Goal: Task Accomplishment & Management: Complete application form

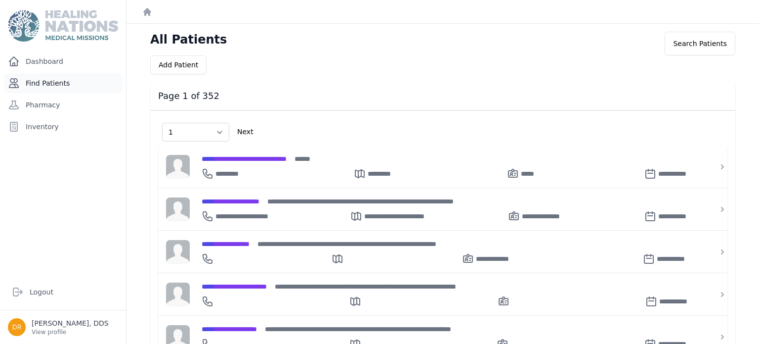
click at [35, 81] on link "Find Patients" at bounding box center [63, 83] width 118 height 20
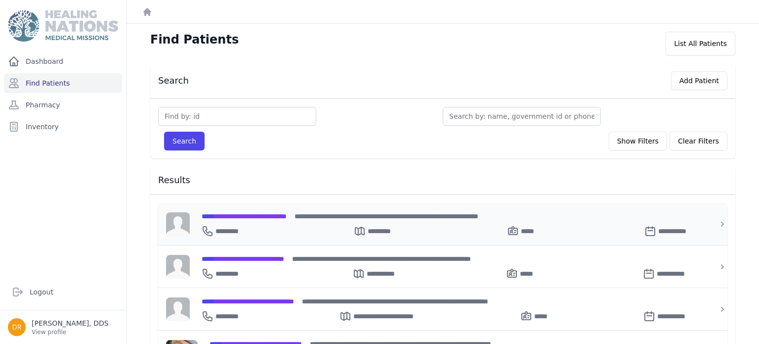
click at [279, 218] on div "**********" at bounding box center [449, 216] width 494 height 10
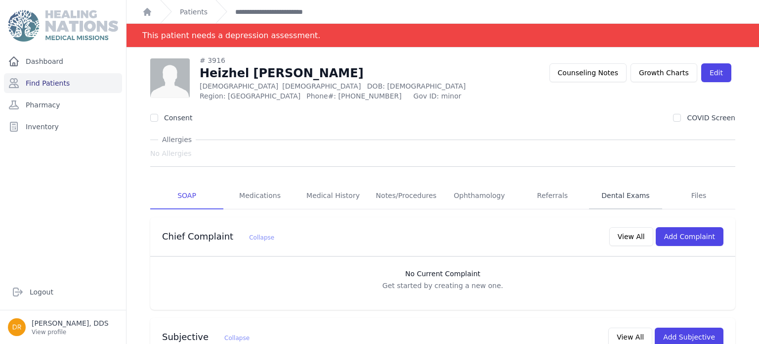
click at [616, 194] on link "Dental Exams" at bounding box center [625, 195] width 73 height 27
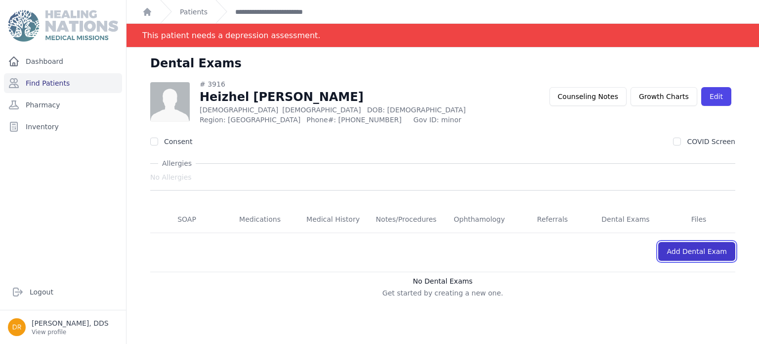
click at [676, 255] on link "Add Dental Exam" at bounding box center [696, 251] width 77 height 19
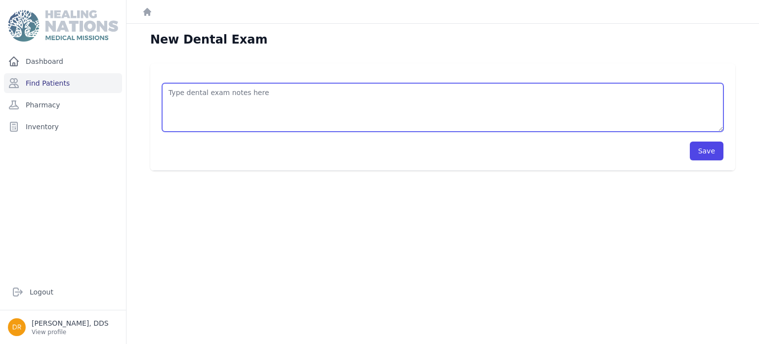
click at [255, 95] on textarea at bounding box center [442, 107] width 561 height 48
type textarea "E"
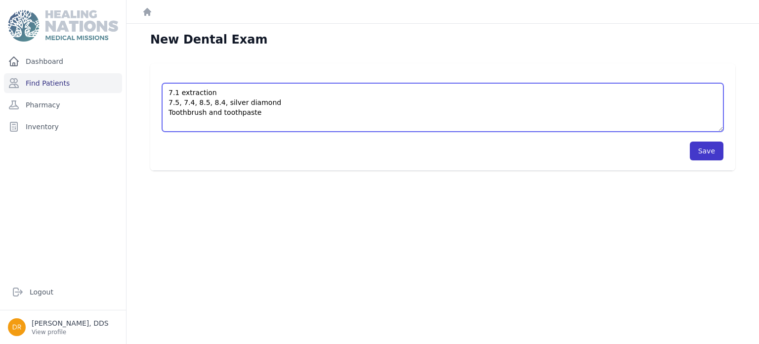
type textarea "7.1 extraction 7.5, 7.4, 8.5, 8.4, silver diamond Toothbrush and toothpaste"
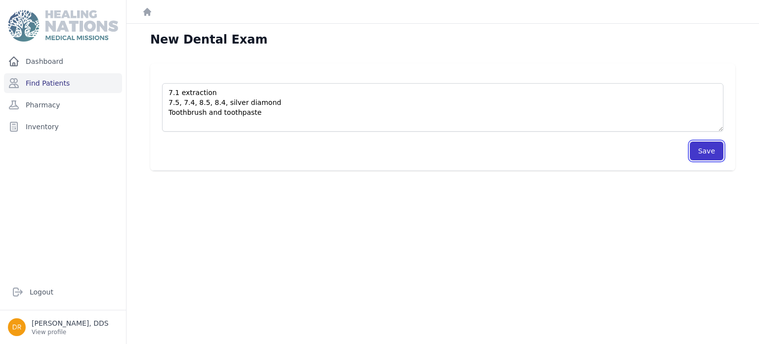
click at [696, 150] on button "Save" at bounding box center [707, 150] width 34 height 19
